Goal: Transaction & Acquisition: Purchase product/service

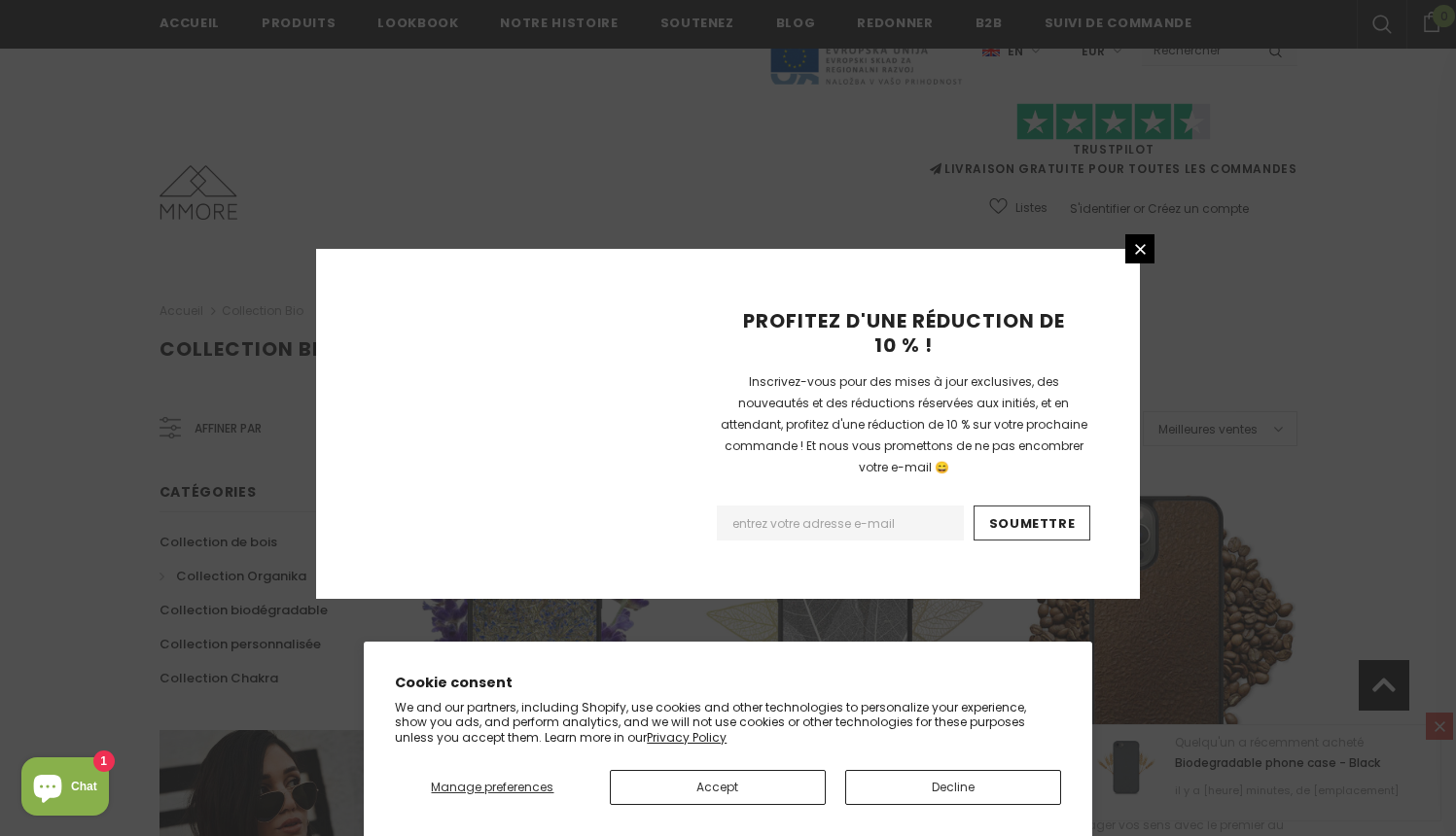
scroll to position [2215, 0]
